Goal: Task Accomplishment & Management: Use online tool/utility

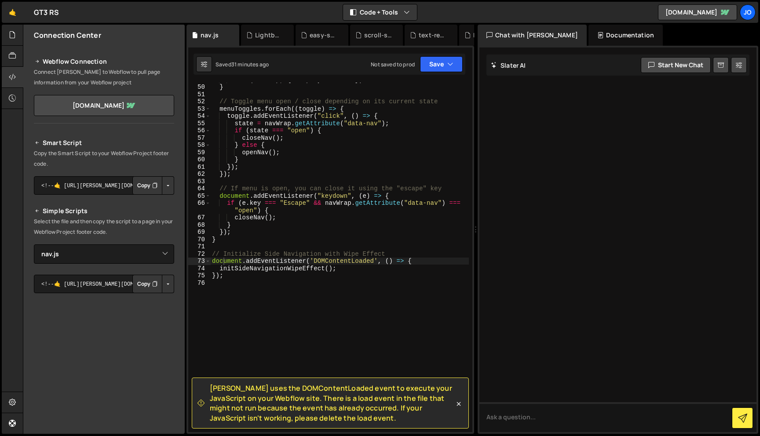
select select "46154"
click at [447, 37] on div "New File" at bounding box center [443, 35] width 37 height 9
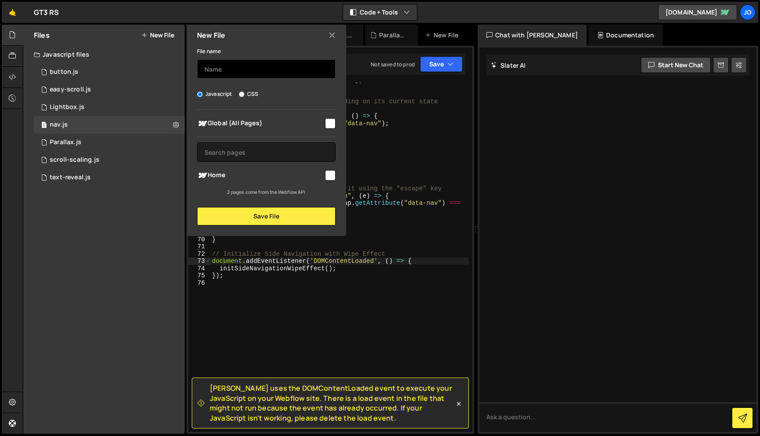
click at [205, 75] on input "text" at bounding box center [266, 68] width 139 height 19
type input "marquee"
click at [326, 125] on input "checkbox" at bounding box center [330, 123] width 11 height 11
checkbox input "true"
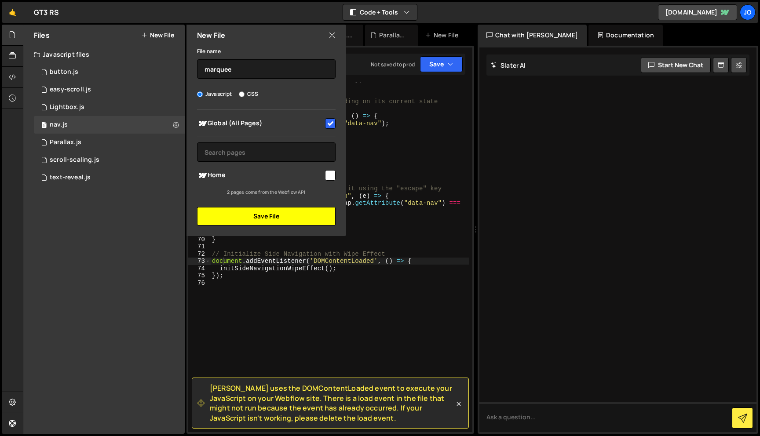
click at [293, 216] on button "Save File" at bounding box center [266, 216] width 139 height 18
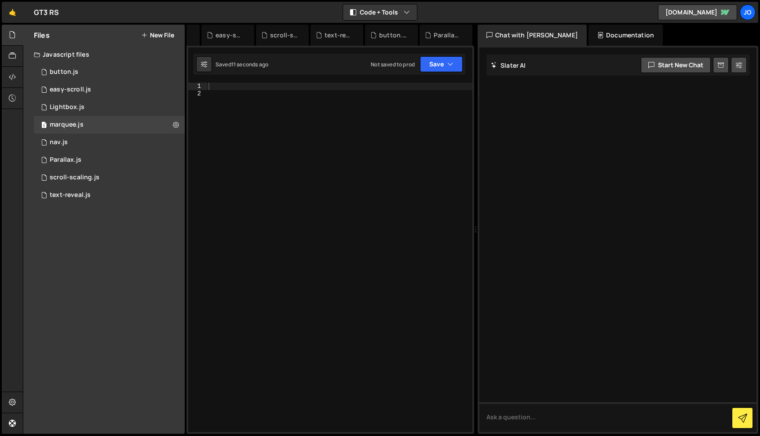
click at [258, 135] on div at bounding box center [340, 265] width 266 height 364
click at [235, 84] on div at bounding box center [340, 265] width 266 height 364
paste textarea "});"
type textarea "});"
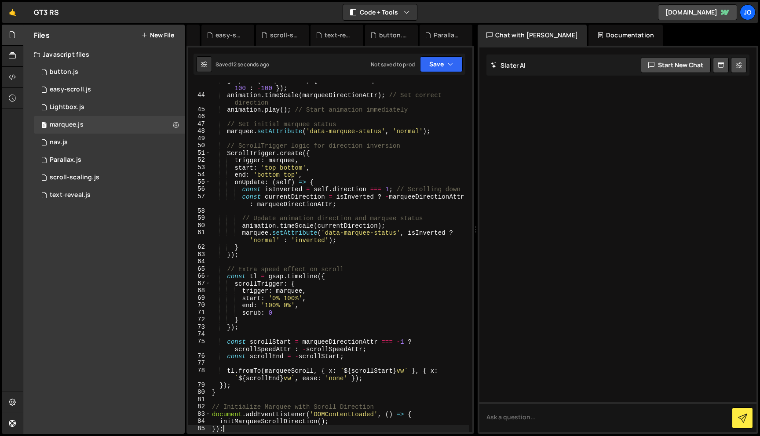
scroll to position [376, 0]
click at [449, 62] on icon "button" at bounding box center [450, 64] width 6 height 9
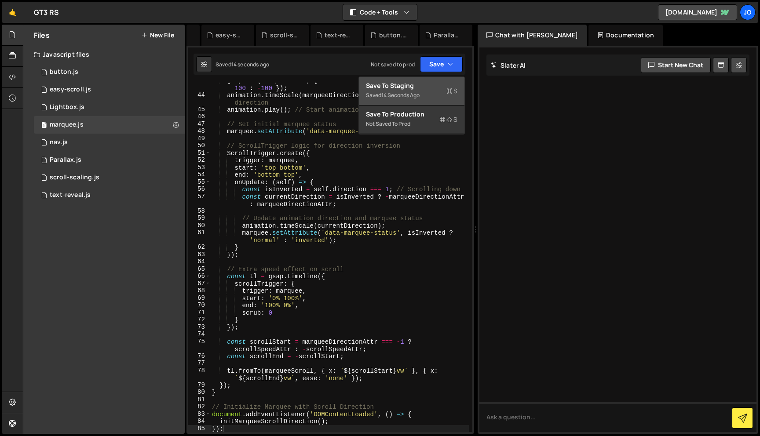
click at [433, 88] on div "Save to Staging S" at bounding box center [412, 85] width 92 height 9
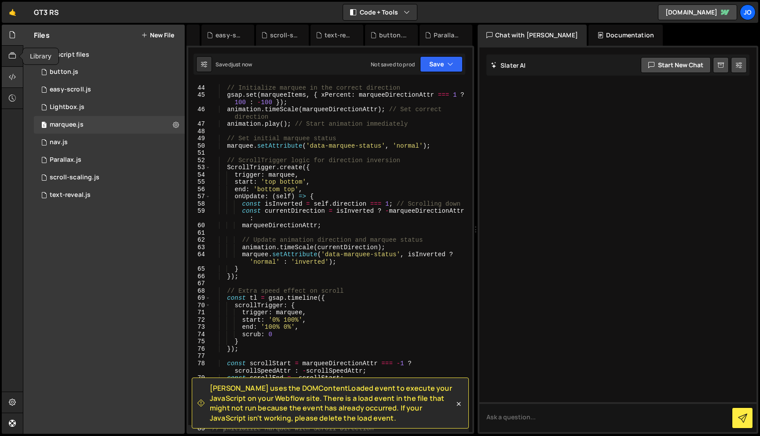
click at [14, 72] on div at bounding box center [13, 77] width 22 height 21
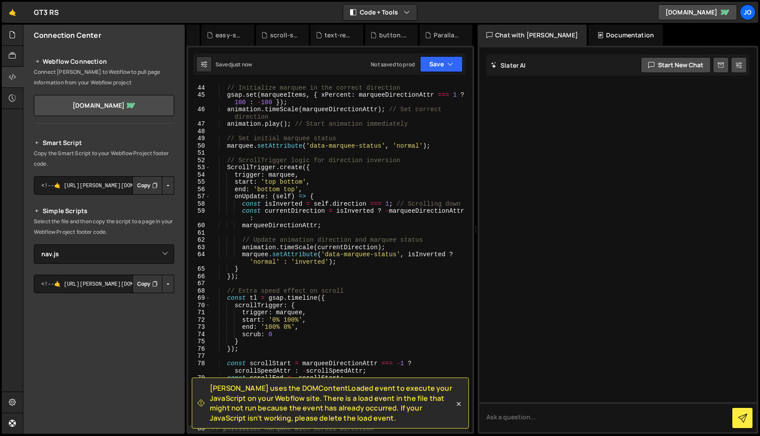
click at [115, 264] on div "Smart Script Copy the Smart Script to your Webflow Project footer code. <!--🤙 […" at bounding box center [104, 306] width 140 height 337
click at [117, 253] on select "Select File button.js easy-scroll.js Lightbox.js navigation.js Parallax.js scro…" at bounding box center [104, 254] width 140 height 19
select select "46157"
click at [161, 256] on select "Select File button.js easy-scroll.js Lightbox.js navigation.js Parallax.js scro…" at bounding box center [104, 254] width 140 height 19
click at [163, 285] on button "Button group with nested dropdown" at bounding box center [168, 284] width 12 height 18
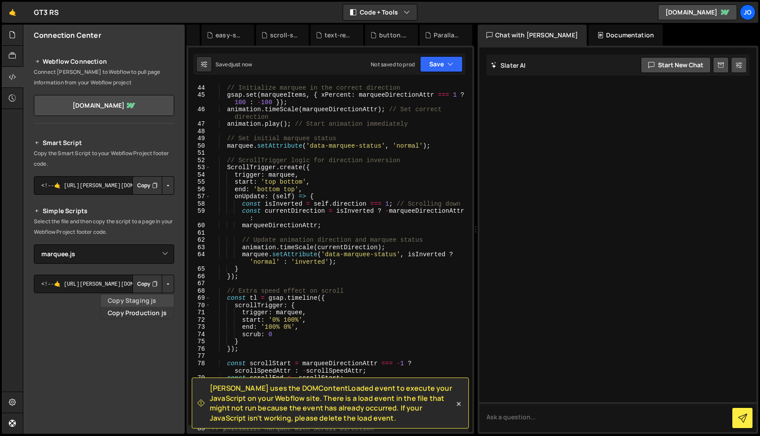
click at [144, 301] on link "Copy Staging js" at bounding box center [137, 301] width 73 height 12
